Goal: Register for event/course

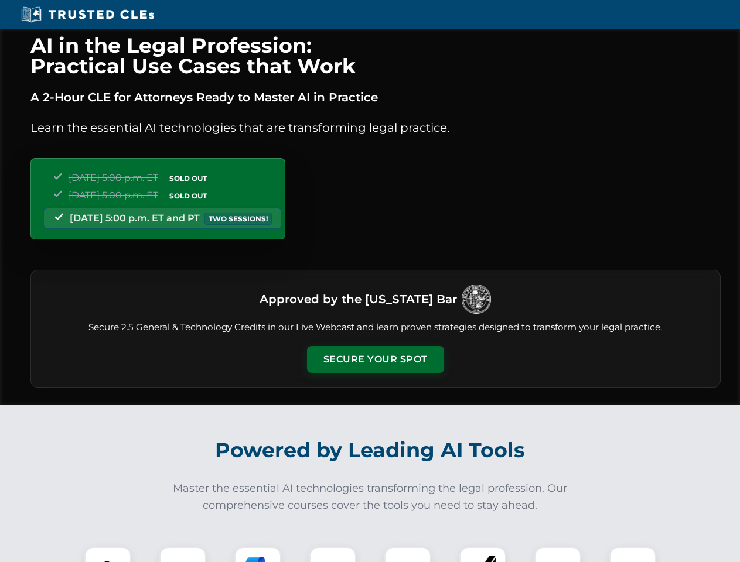
click at [375, 360] on button "Secure Your Spot" at bounding box center [375, 359] width 137 height 27
click at [108, 555] on img at bounding box center [108, 571] width 34 height 34
click at [183, 555] on div at bounding box center [182, 570] width 47 height 47
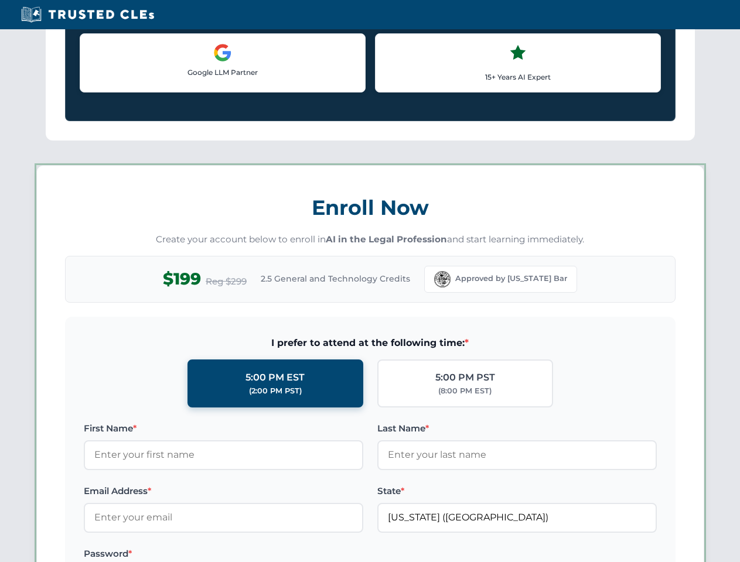
click at [333, 555] on label "Password *" at bounding box center [223, 554] width 279 height 14
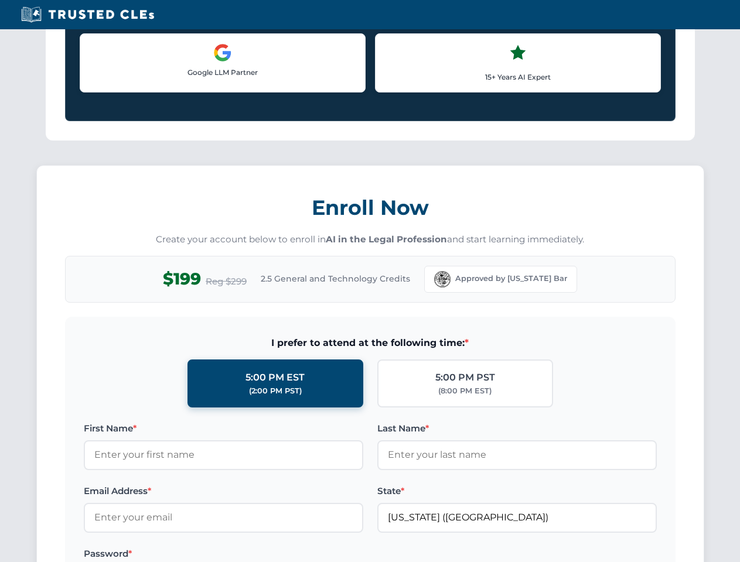
scroll to position [1150, 0]
